Goal: Check status: Check status

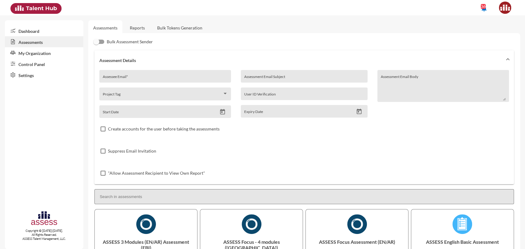
click at [142, 29] on link "Reports" at bounding box center [137, 27] width 25 height 15
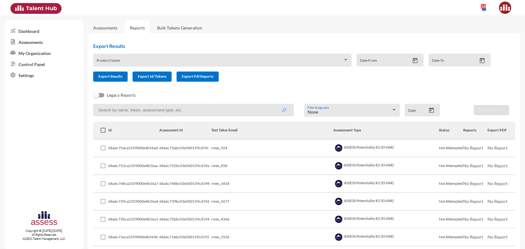
scroll to position [20, 0]
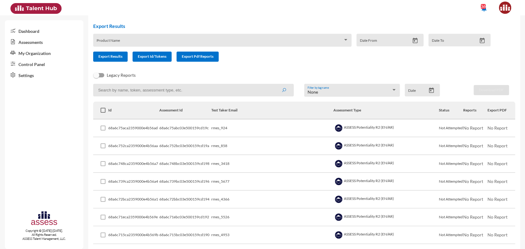
click at [158, 89] on input at bounding box center [193, 90] width 200 height 13
paste input "RMES_4953"
click at [274, 85] on button "submit" at bounding box center [284, 90] width 20 height 11
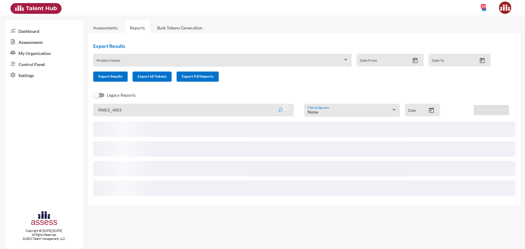
scroll to position [0, 0]
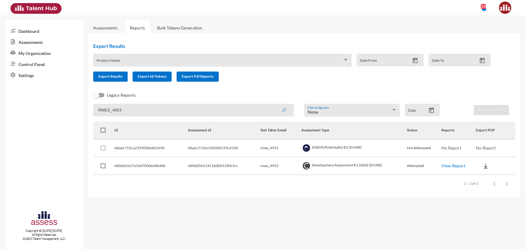
click at [459, 165] on link "View Report" at bounding box center [453, 165] width 24 height 5
click at [124, 114] on input "RMES_4953" at bounding box center [193, 110] width 200 height 13
paste input "5526"
click at [274, 105] on button "submit" at bounding box center [284, 110] width 20 height 11
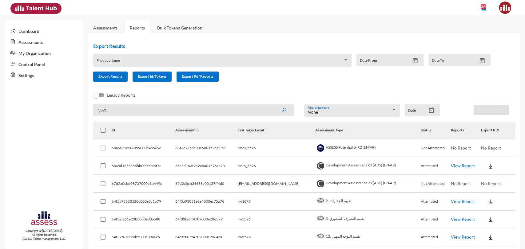
click at [167, 110] on input "5526" at bounding box center [193, 110] width 200 height 13
click at [457, 166] on link "View Report" at bounding box center [463, 165] width 24 height 5
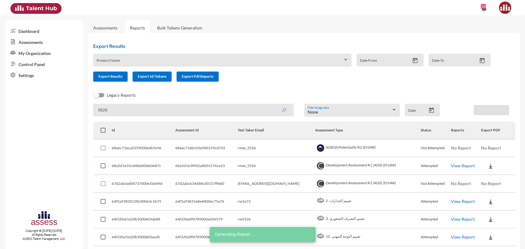
click at [133, 109] on input "5526" at bounding box center [193, 110] width 200 height 13
paste input "436"
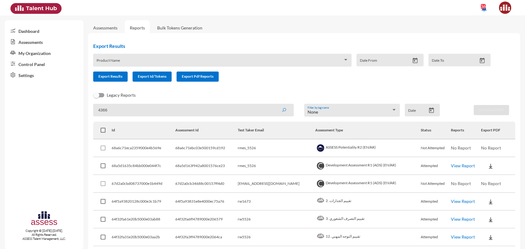
click at [274, 105] on button "submit" at bounding box center [284, 110] width 20 height 11
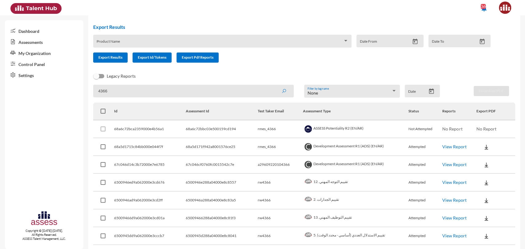
scroll to position [31, 0]
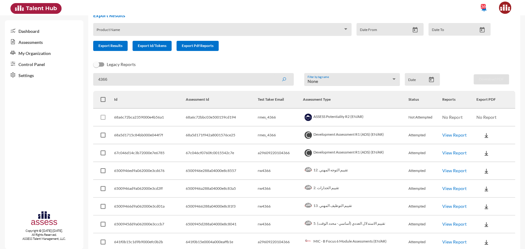
click at [450, 136] on link "View Report" at bounding box center [454, 135] width 24 height 5
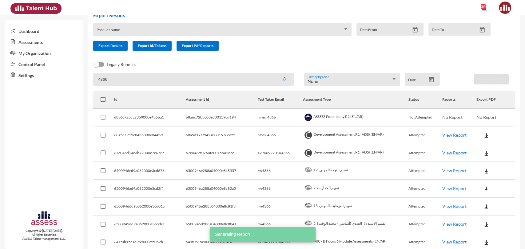
click at [122, 78] on input "4366" at bounding box center [193, 79] width 200 height 13
paste input "5677"
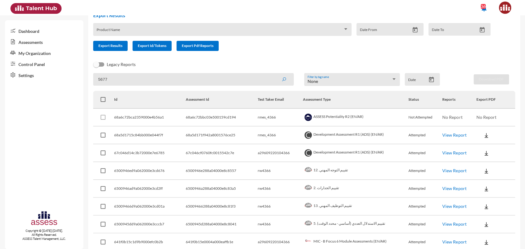
click at [274, 74] on button "submit" at bounding box center [284, 79] width 20 height 11
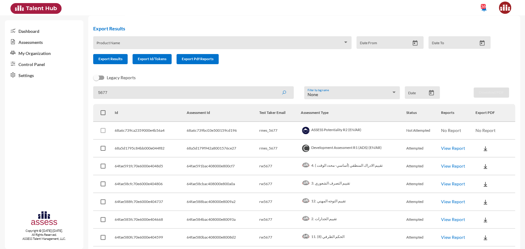
scroll to position [19, 0]
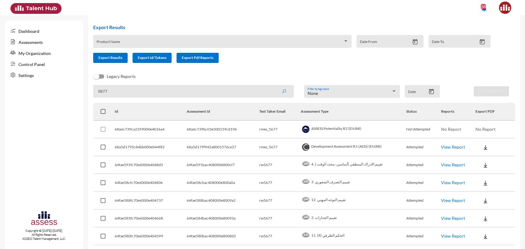
click at [445, 148] on link "View Report" at bounding box center [453, 146] width 24 height 5
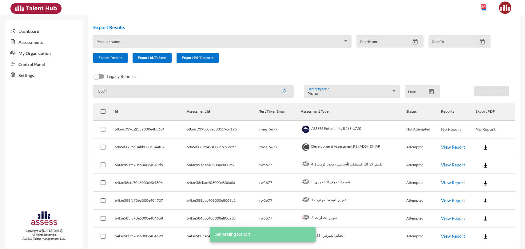
click at [147, 91] on input "5677" at bounding box center [193, 91] width 200 height 13
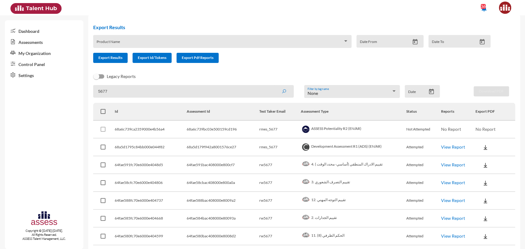
paste input "3418"
click at [274, 86] on button "submit" at bounding box center [284, 91] width 20 height 11
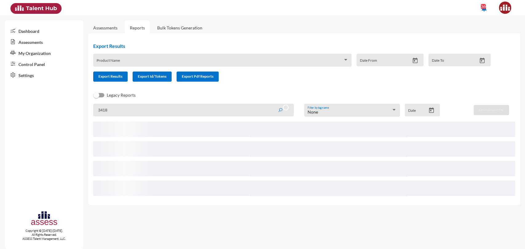
scroll to position [0, 0]
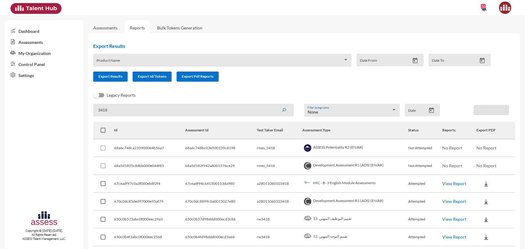
paste input "924"
type input "924"
click at [274, 105] on button "submit" at bounding box center [284, 110] width 20 height 11
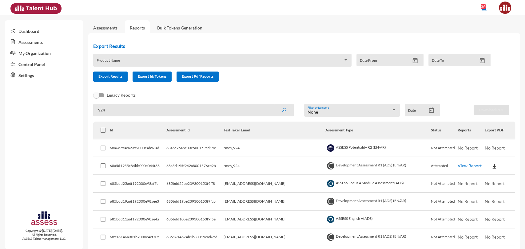
click at [460, 167] on link "View Report" at bounding box center [469, 165] width 24 height 5
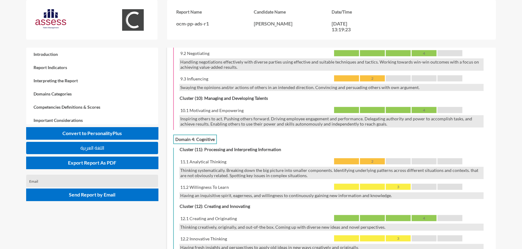
scroll to position [1053, 0]
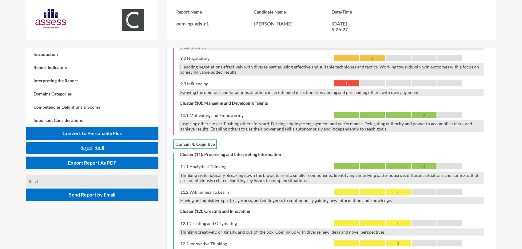
scroll to position [1066, 0]
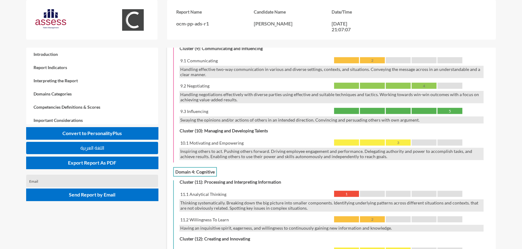
scroll to position [1034, 0]
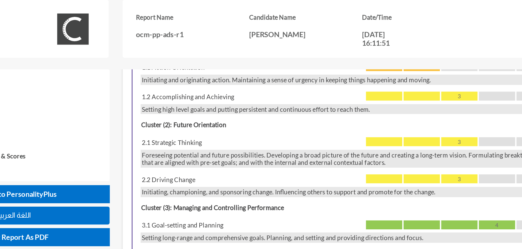
scroll to position [516, 0]
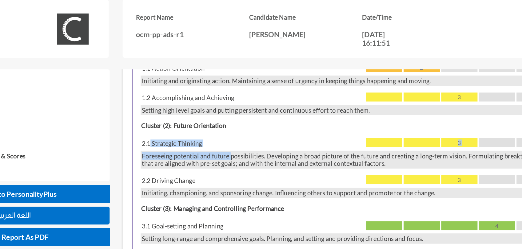
drag, startPoint x: 185, startPoint y: 86, endPoint x: 236, endPoint y: 93, distance: 51.8
click at [236, 95] on div "2.1 Strategic Thinking 3 Foreseeing potential and future possibilities. Develop…" at bounding box center [331, 105] width 304 height 21
click at [236, 104] on div "Foreseeing potential and future possibilities. Developing a broad picture of th…" at bounding box center [331, 110] width 304 height 12
drag, startPoint x: 230, startPoint y: 90, endPoint x: 186, endPoint y: 87, distance: 44.1
click at [186, 95] on div "2.1 Strategic Thinking 3" at bounding box center [331, 99] width 304 height 9
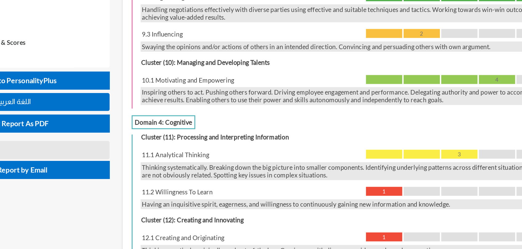
scroll to position [1040, 0]
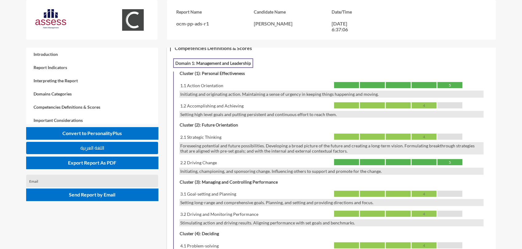
scroll to position [476, 0]
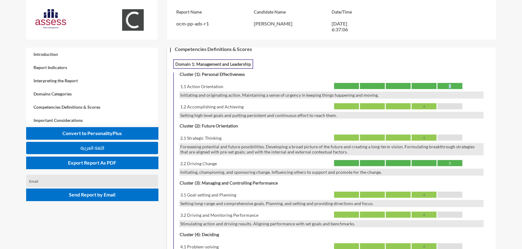
drag, startPoint x: 452, startPoint y: 72, endPoint x: 444, endPoint y: 75, distance: 8.3
click at [444, 83] on div "5" at bounding box center [449, 86] width 25 height 6
click at [409, 83] on div at bounding box center [398, 86] width 25 height 6
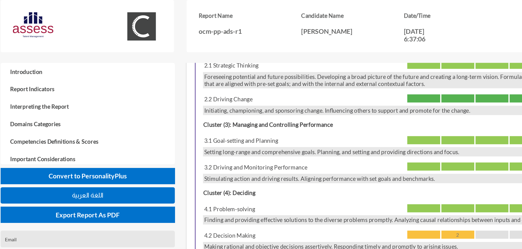
scroll to position [454, 0]
